Goal: Navigation & Orientation: Find specific page/section

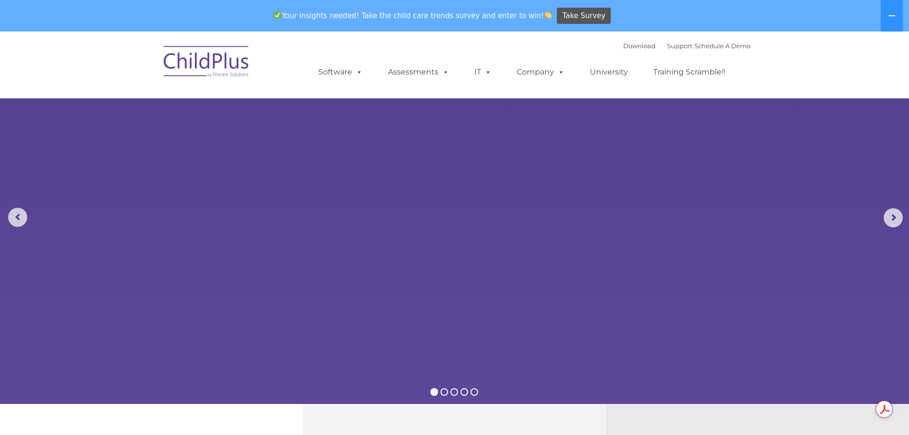
select select "MEDIUM"
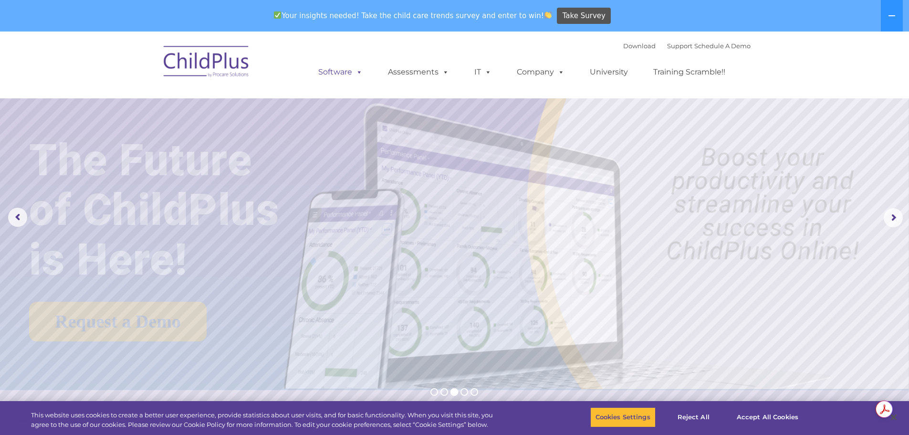
click at [335, 70] on link "Software" at bounding box center [340, 72] width 63 height 19
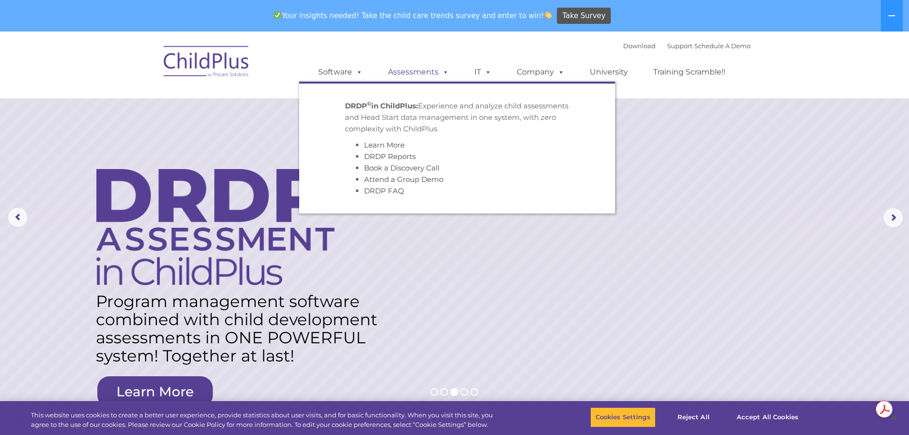
click at [431, 74] on link "Assessments" at bounding box center [419, 72] width 80 height 19
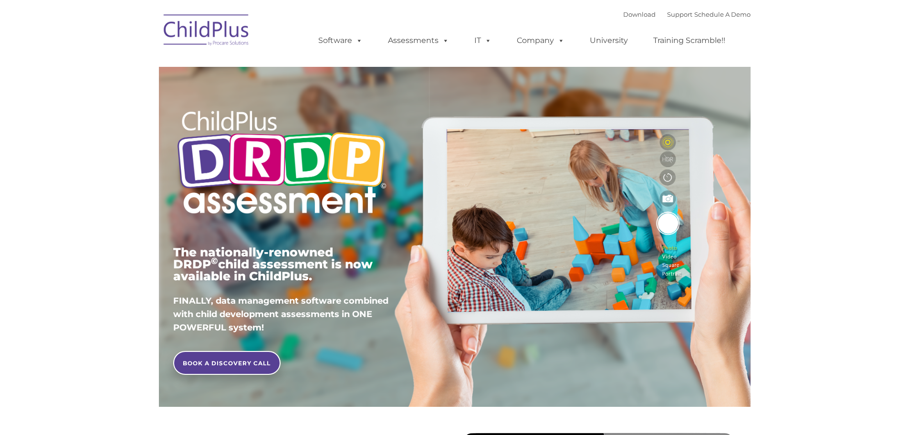
type input ""
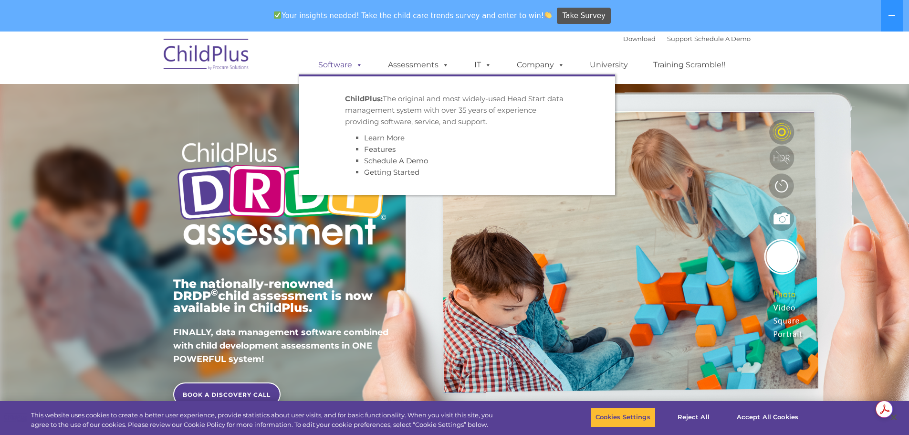
click at [348, 65] on link "Software" at bounding box center [340, 64] width 63 height 19
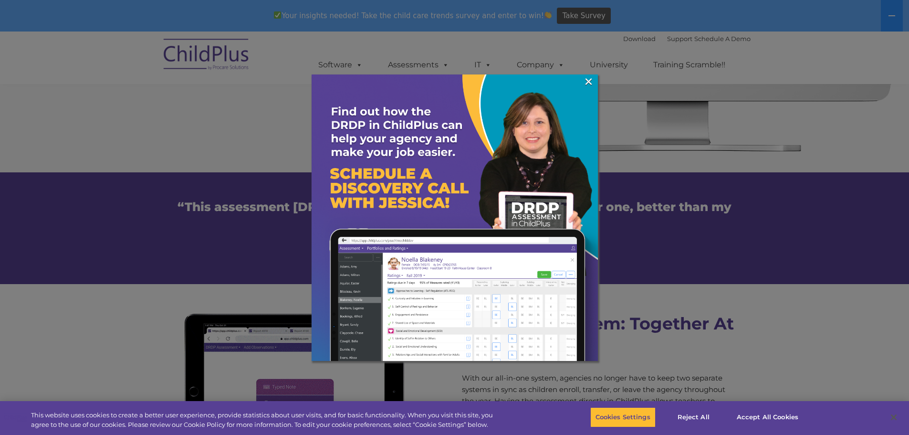
scroll to position [677, 0]
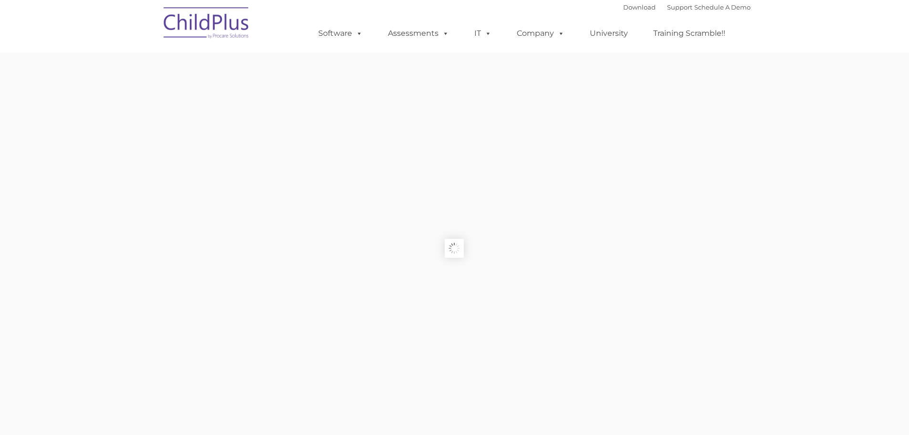
type input ""
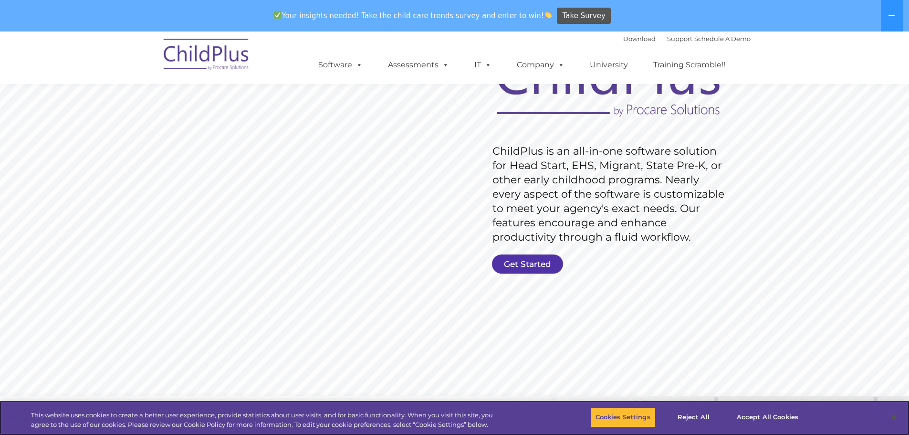
scroll to position [103, 0]
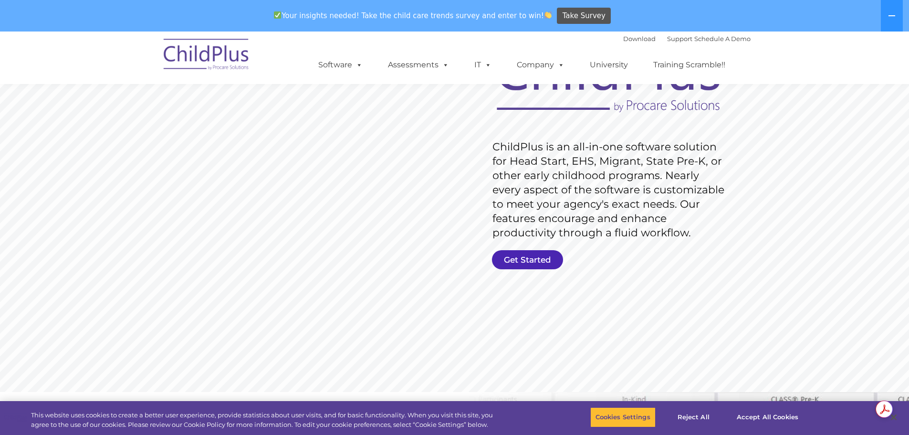
click at [544, 257] on link "Get Started" at bounding box center [527, 259] width 71 height 19
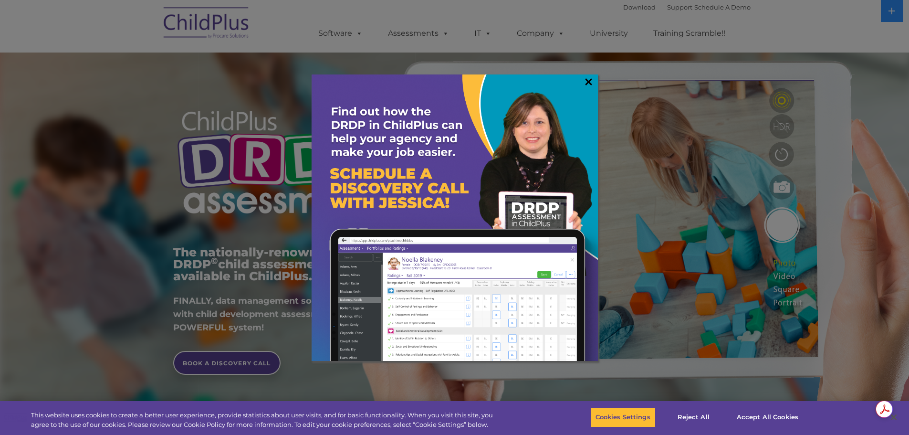
click at [589, 78] on link "×" at bounding box center [588, 82] width 11 height 10
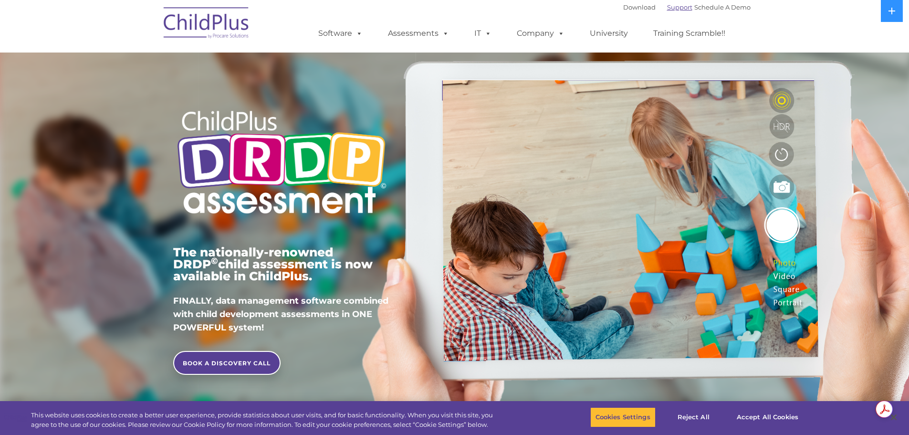
click at [667, 6] on link "Support" at bounding box center [679, 7] width 25 height 8
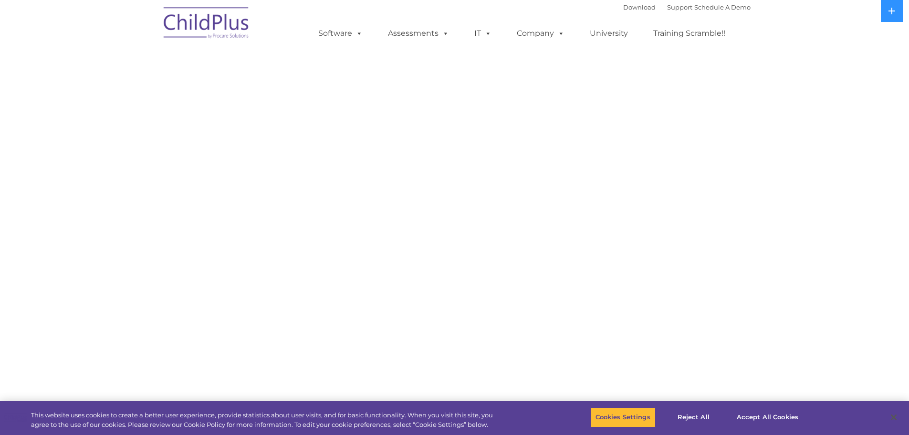
select select "MEDIUM"
